Goal: Task Accomplishment & Management: Use online tool/utility

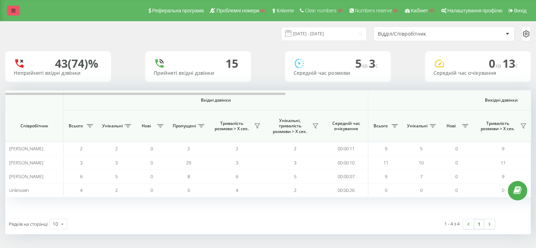
click at [14, 8] on icon at bounding box center [13, 10] width 4 height 5
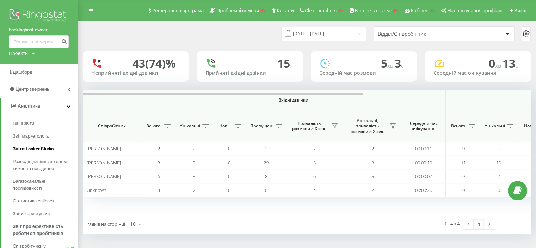
click at [45, 150] on span "Звіти Looker Studio" at bounding box center [33, 148] width 41 height 7
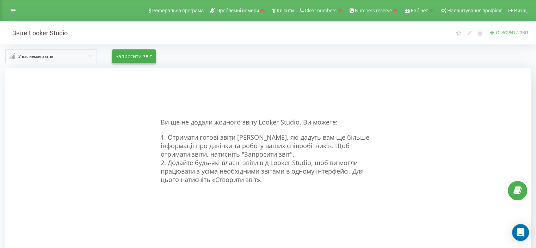
click at [510, 32] on span "Створити звіт" at bounding box center [512, 32] width 33 height 5
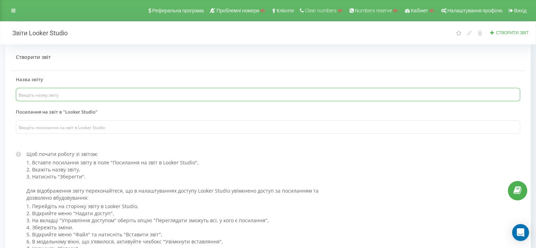
click at [72, 97] on input "text" at bounding box center [268, 94] width 504 height 13
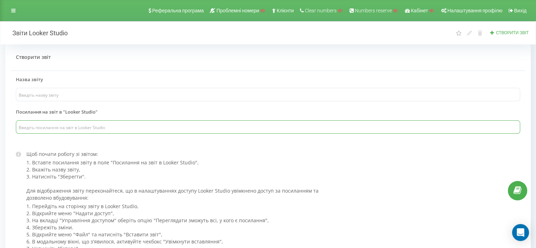
click at [72, 123] on input "text" at bounding box center [268, 126] width 504 height 13
paste input "https://lookerstudio.google.com/u/0/reporting/55295dfc-9b41-49a0-8731-09bec28b7…"
type input "https://lookerstudio.google.com/u/0/reporting/55295dfc-9b41-49a0-8731-09bec28b7…"
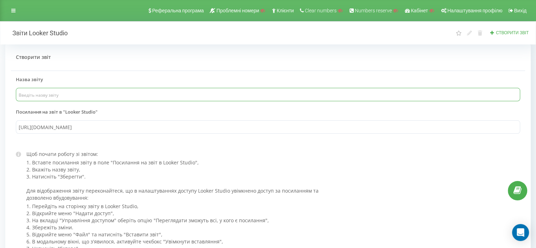
click at [127, 92] on input "text" at bounding box center [268, 94] width 504 height 13
paste input "Employee report"
drag, startPoint x: 63, startPoint y: 93, endPoint x: 0, endPoint y: 98, distance: 62.9
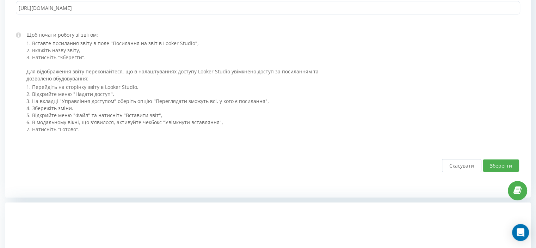
scroll to position [140, 0]
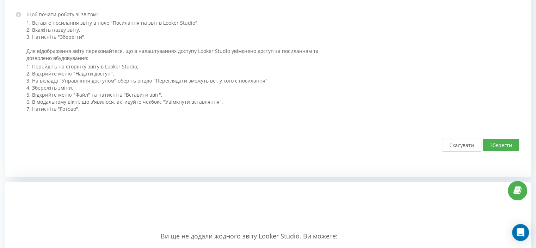
type input "Report on employees"
click at [495, 142] on button "Зберегти" at bounding box center [501, 145] width 36 height 12
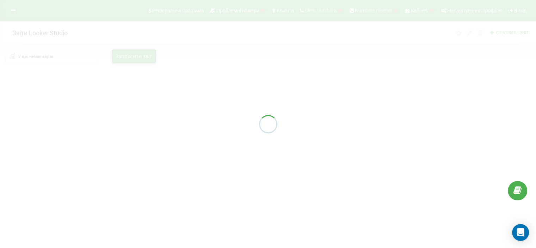
scroll to position [0, 0]
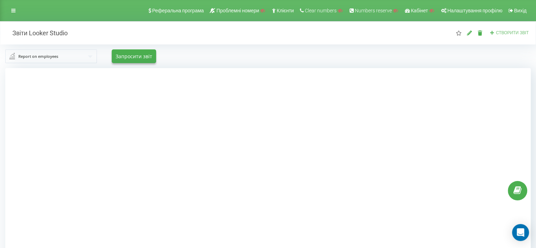
click at [490, 30] on button "Створити звіт" at bounding box center [509, 33] width 43 height 6
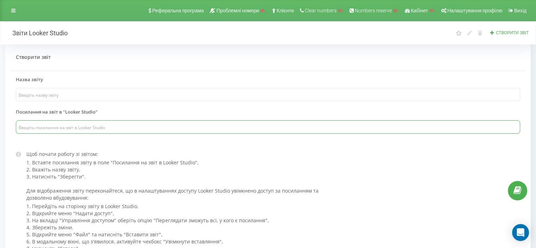
click at [154, 128] on input "text" at bounding box center [268, 126] width 504 height 13
paste input "https://lookerstudio.google.com/u/0/reporting/55295dfc-9b41-49a0-8731-09bec28b7…"
type input "https://lookerstudio.google.com/u/0/reporting/55295dfc-9b41-49a0-8731-09bec28b7…"
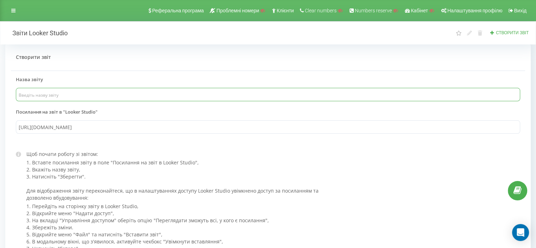
click at [102, 91] on input "text" at bounding box center [268, 94] width 504 height 13
paste input "Outgoing call report"
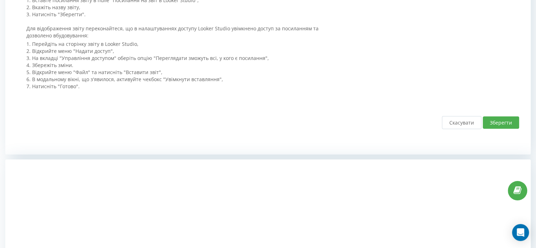
type input "Outgoing call report"
click at [514, 121] on button "Зберегти" at bounding box center [501, 122] width 36 height 12
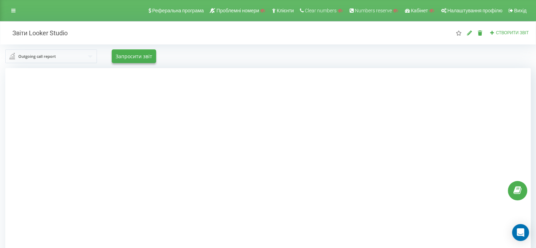
click at [6, 10] on div "Реферальна програма Проблемні номери Клієнти Clear numbers Numbers reserve Кабі…" at bounding box center [268, 10] width 536 height 21
click at [16, 8] on link at bounding box center [13, 11] width 13 height 10
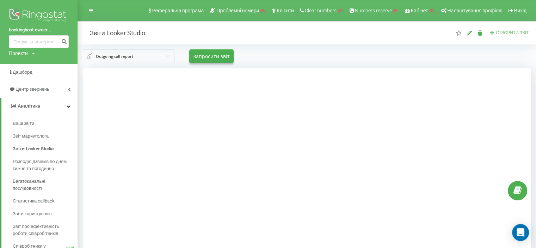
click at [493, 32] on icon at bounding box center [492, 32] width 5 height 4
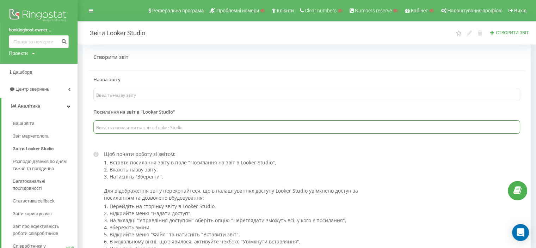
click at [183, 131] on input "text" at bounding box center [306, 126] width 427 height 13
paste input "https://lookerstudio.google.com/u/0/reporting/55295dfc-9b41-49a0-8731-09bec28b7…"
type input "https://lookerstudio.google.com/u/0/reporting/55295dfc-9b41-49a0-8731-09bec28b7…"
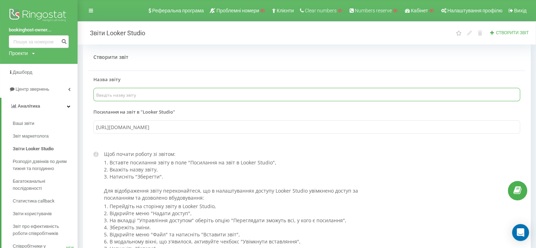
click at [160, 98] on input "text" at bounding box center [306, 94] width 427 height 13
paste input "Incoming call report"
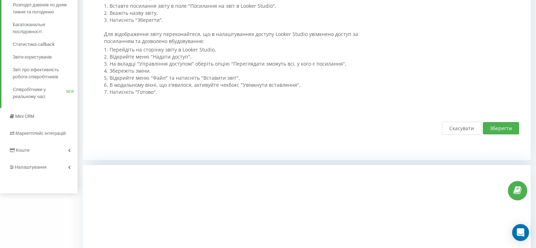
type input "Incoming call report"
click at [498, 129] on button "Зберегти" at bounding box center [501, 128] width 36 height 12
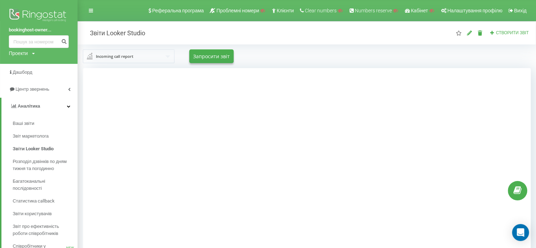
click at [503, 29] on div "Звіти Looker Studio Створити звіт" at bounding box center [307, 33] width 458 height 23
click at [503, 31] on span "Створити звіт" at bounding box center [512, 32] width 33 height 5
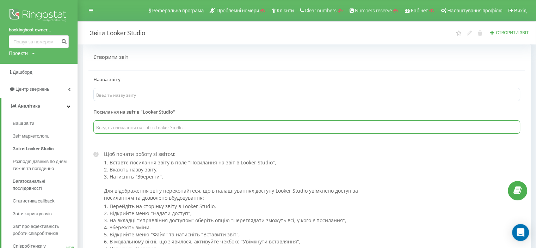
click at [185, 123] on input "text" at bounding box center [306, 126] width 427 height 13
paste input "https://lookerstudio.google.com/u/0/reporting/55295dfc-9b41-49a0-8731-09bec28b7…"
type input "https://lookerstudio.google.com/u/0/reporting/55295dfc-9b41-49a0-8731-09bec28b7…"
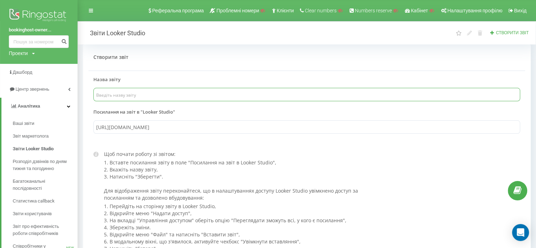
click at [135, 91] on input "text" at bounding box center [306, 94] width 427 height 13
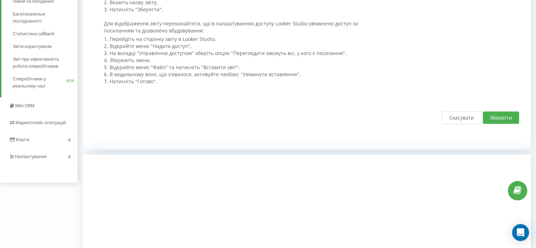
type input "Report on all calls"
click at [513, 119] on button "Зберегти" at bounding box center [501, 117] width 36 height 12
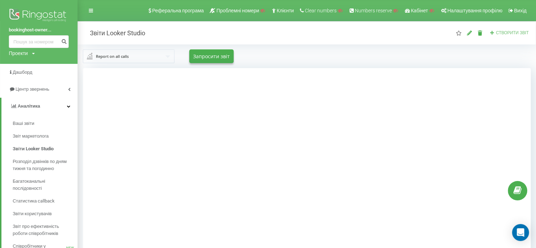
click at [500, 34] on span "Створити звіт" at bounding box center [512, 32] width 33 height 5
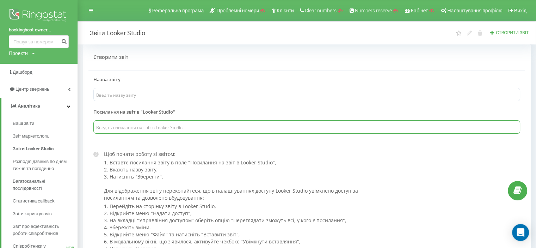
click at [168, 125] on input "text" at bounding box center [306, 126] width 427 height 13
paste input "https://lookerstudio.google.com/u/0/reporting/55295dfc-9b41-49a0-8731-09bec28b7…"
type input "https://lookerstudio.google.com/u/0/reporting/55295dfc-9b41-49a0-8731-09bec28b7…"
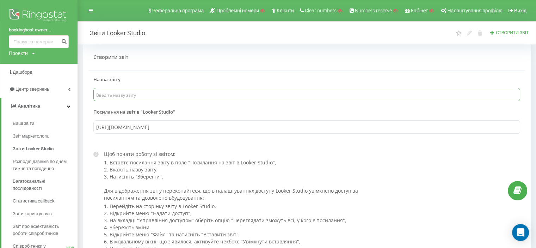
click at [127, 94] on input "text" at bounding box center [306, 94] width 427 height 13
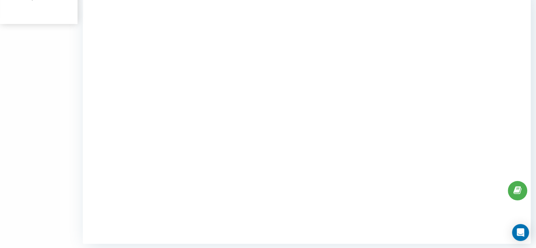
scroll to position [326, 0]
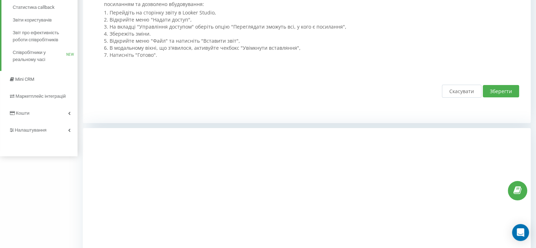
type input "Missed Calls"
click at [492, 92] on button "Зберегти" at bounding box center [501, 91] width 36 height 12
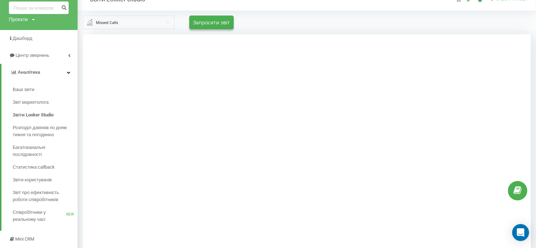
scroll to position [0, 0]
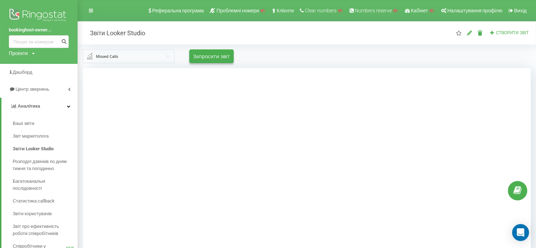
click at [115, 57] on div "Missed Calls" at bounding box center [107, 57] width 22 height 8
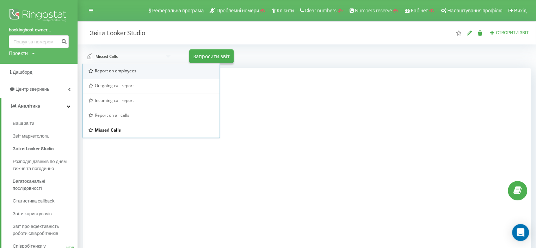
click at [113, 68] on span "Report on employees" at bounding box center [116, 71] width 42 height 6
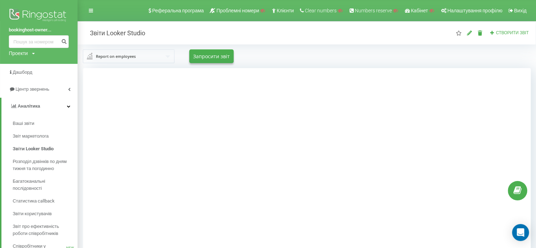
click at [114, 56] on div "Report on employees" at bounding box center [116, 57] width 40 height 8
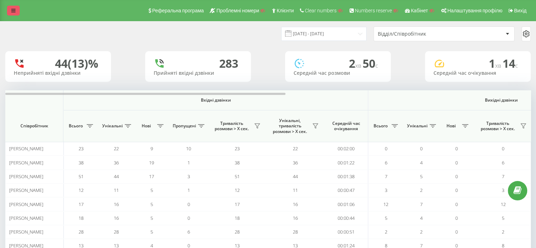
click at [17, 12] on link at bounding box center [13, 11] width 13 height 10
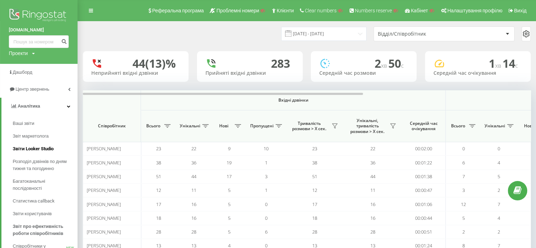
click at [51, 148] on span "Звіти Looker Studio" at bounding box center [33, 148] width 41 height 7
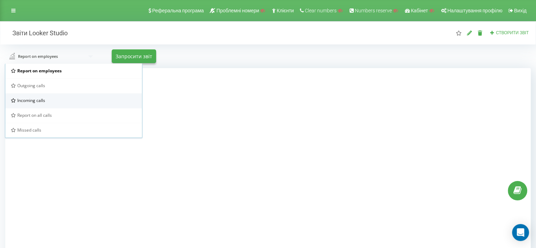
click at [50, 100] on div "Incoming calls" at bounding box center [73, 100] width 125 height 6
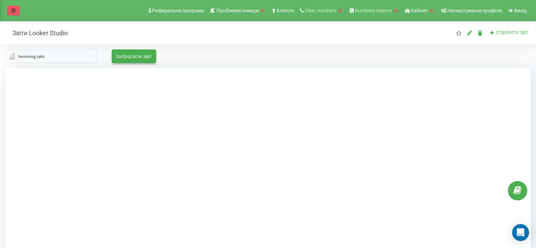
click at [10, 9] on link at bounding box center [13, 11] width 13 height 10
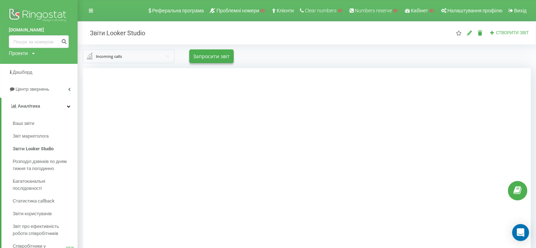
click at [22, 54] on div "Проекти" at bounding box center [18, 53] width 19 height 7
click at [26, 66] on input "text" at bounding box center [28, 64] width 35 height 10
paste input "[DOMAIN_NAME]"
type input "[DOMAIN_NAME]"
click at [53, 63] on link "Пошук" at bounding box center [56, 64] width 21 height 10
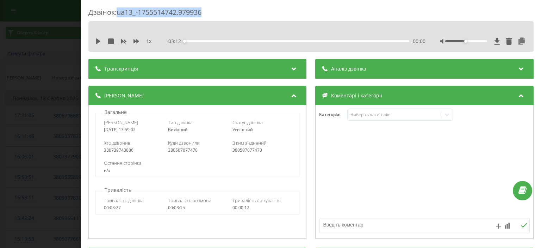
drag, startPoint x: 119, startPoint y: 12, endPoint x: 217, endPoint y: 14, distance: 98.0
click at [217, 14] on div "Дзвінок : ua13_-1755514742.979936" at bounding box center [311, 14] width 446 height 14
copy div "ua13_-1755514742.979936"
